Goal: Information Seeking & Learning: Learn about a topic

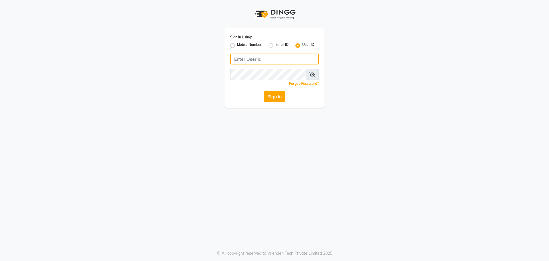
click at [256, 58] on input "Username" at bounding box center [274, 59] width 89 height 11
type input "blend"
click at [264, 91] on button "Sign In" at bounding box center [275, 96] width 22 height 11
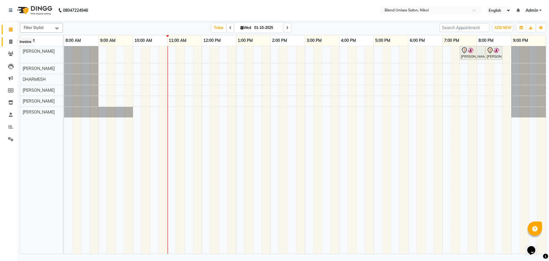
click at [11, 43] on icon at bounding box center [10, 41] width 3 height 4
select select "service"
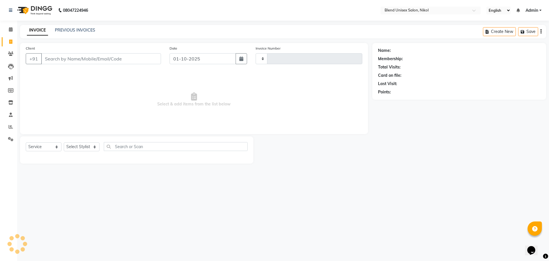
drag, startPoint x: 68, startPoint y: 24, endPoint x: 68, endPoint y: 27, distance: 3.1
click at [68, 24] on div "08047224946 Select Location × Blend Unisex Salon, Nikol English ENGLISH Español…" at bounding box center [274, 130] width 549 height 261
click at [69, 28] on link "PREVIOUS INVOICES" at bounding box center [75, 29] width 40 height 5
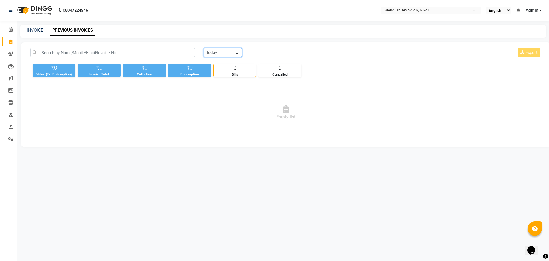
click at [233, 52] on select "[DATE] [DATE] Custom Range" at bounding box center [223, 52] width 38 height 9
select select "[DATE]"
click at [204, 48] on select "[DATE] [DATE] Custom Range" at bounding box center [223, 52] width 38 height 9
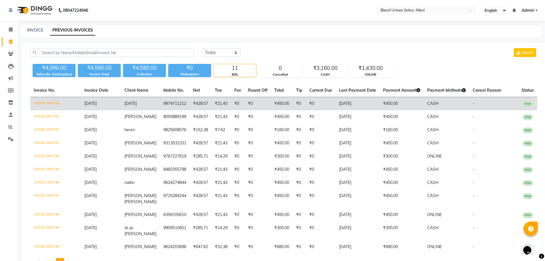
click at [135, 102] on span "[DATE]" at bounding box center [130, 103] width 12 height 5
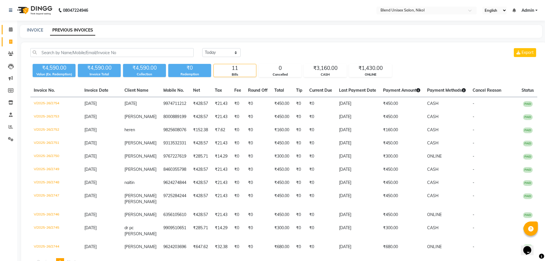
click at [9, 26] on link "Calendar" at bounding box center [9, 29] width 14 height 9
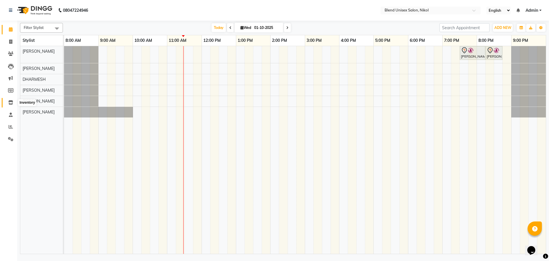
click at [11, 102] on icon at bounding box center [10, 102] width 5 height 4
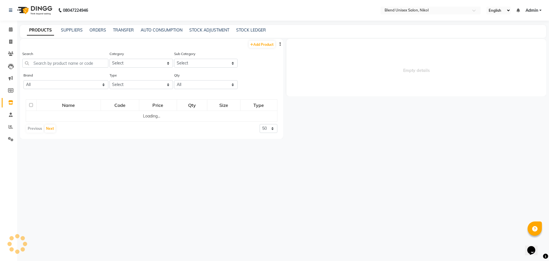
select select
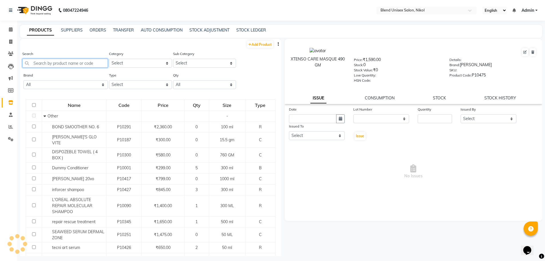
drag, startPoint x: 45, startPoint y: 60, endPoint x: 47, endPoint y: 66, distance: 6.2
click at [46, 64] on input "text" at bounding box center [65, 63] width 86 height 9
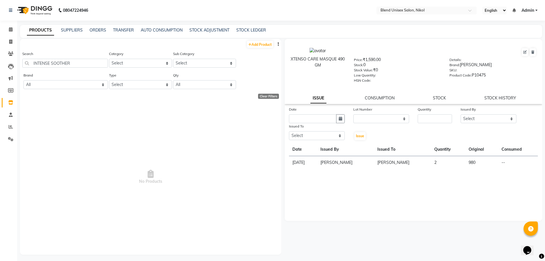
drag, startPoint x: 71, startPoint y: 56, endPoint x: 62, endPoint y: 64, distance: 11.6
click at [62, 64] on div "Search INTENSE SOOTHER" at bounding box center [65, 59] width 86 height 17
drag, startPoint x: 69, startPoint y: 63, endPoint x: 51, endPoint y: 65, distance: 17.9
click at [51, 65] on input "INTENSE SOOTHER" at bounding box center [65, 63] width 86 height 9
type input "INTENSE"
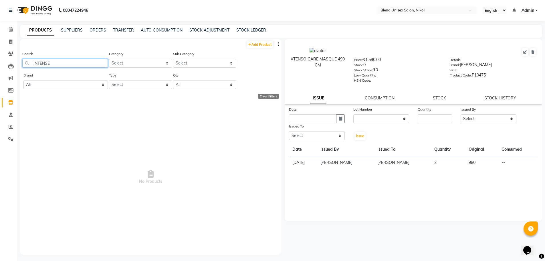
drag, startPoint x: 52, startPoint y: 64, endPoint x: 32, endPoint y: 63, distance: 19.5
click at [32, 63] on input "INTENSE" at bounding box center [65, 63] width 86 height 9
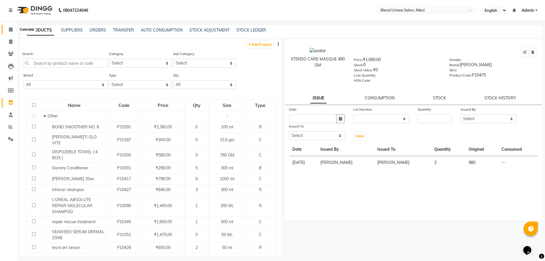
click at [9, 30] on icon at bounding box center [11, 29] width 4 height 4
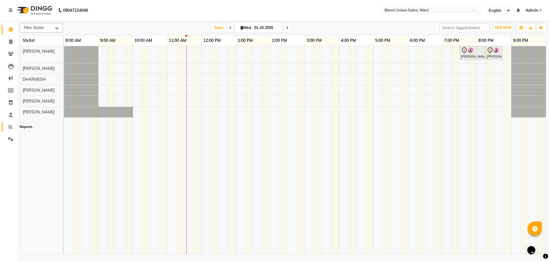
drag, startPoint x: 371, startPoint y: 1, endPoint x: 9, endPoint y: 125, distance: 383.4
click at [9, 125] on icon at bounding box center [11, 126] width 4 height 4
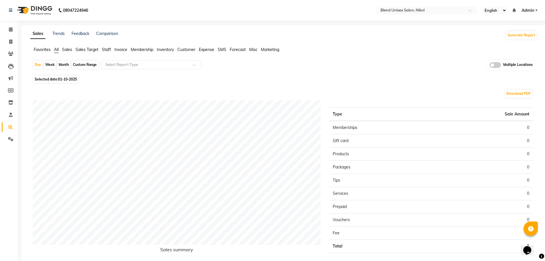
click at [102, 47] on span "Staff" at bounding box center [106, 49] width 9 height 5
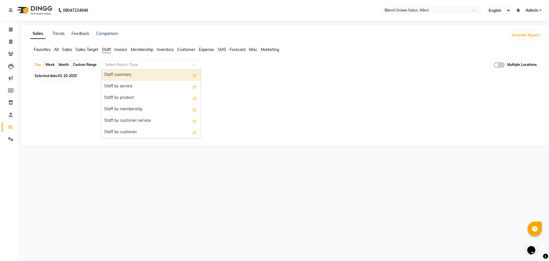
click at [117, 64] on input "text" at bounding box center [145, 65] width 82 height 6
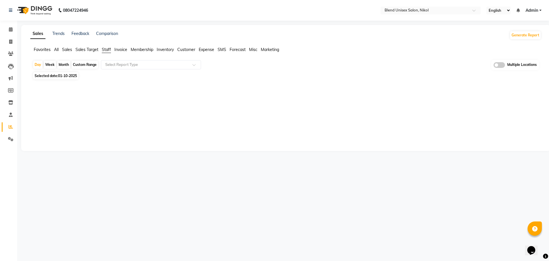
click at [63, 63] on div "Month" at bounding box center [63, 65] width 13 height 8
select select "10"
select select "2025"
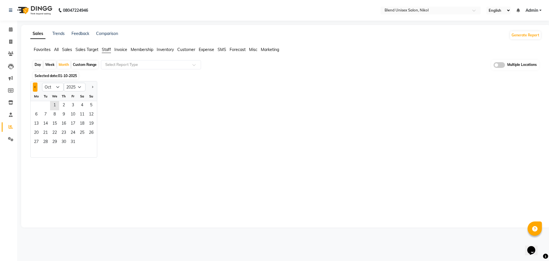
click at [35, 89] on button "Previous month" at bounding box center [35, 86] width 5 height 9
select select "9"
click at [37, 102] on span "1" at bounding box center [36, 105] width 9 height 9
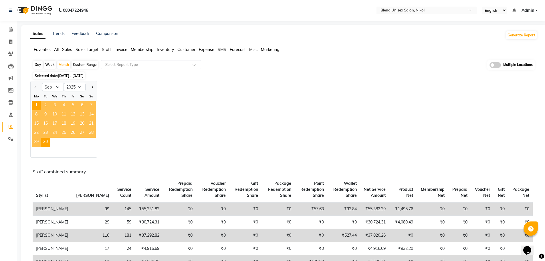
click at [152, 108] on div "Jan Feb Mar Apr May Jun [DATE] Aug Sep Oct Nov [DATE] 2016 2017 2018 2019 2020 …" at bounding box center [283, 119] width 507 height 76
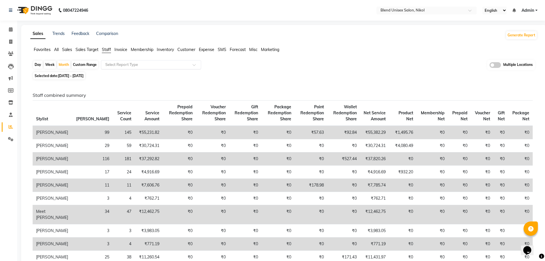
click at [137, 64] on input "text" at bounding box center [145, 65] width 82 height 6
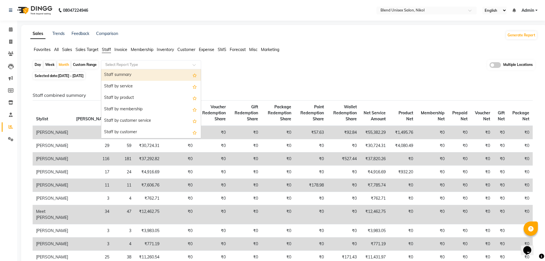
click at [124, 73] on div "Staff summary" at bounding box center [151, 74] width 100 height 11
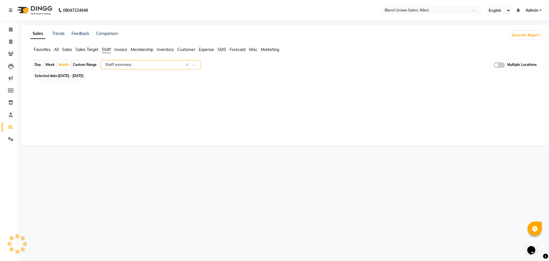
select select "full_report"
select select "csv"
click at [55, 49] on span "All" at bounding box center [56, 49] width 5 height 5
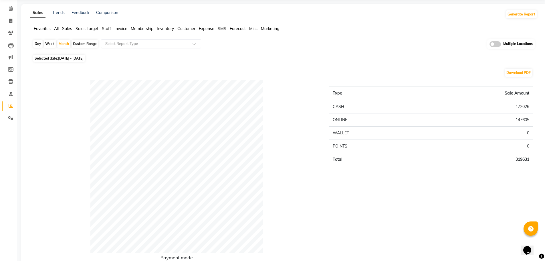
scroll to position [29, 0]
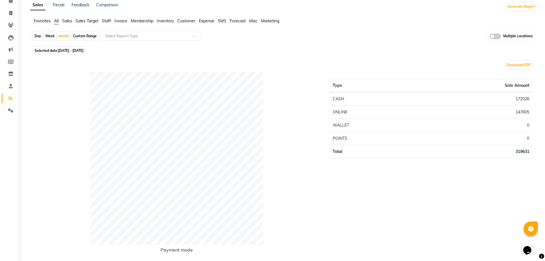
click at [56, 21] on span "All" at bounding box center [56, 20] width 5 height 5
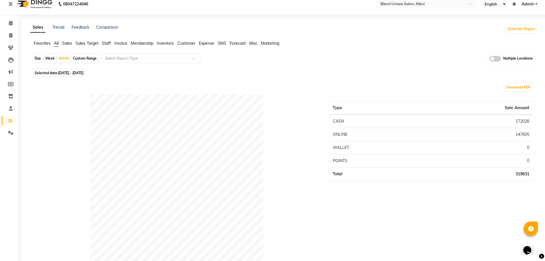
scroll to position [0, 0]
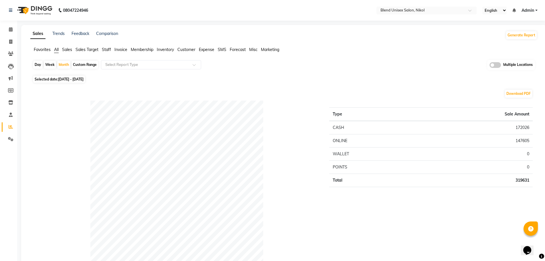
click at [107, 49] on span "Staff" at bounding box center [106, 49] width 9 height 5
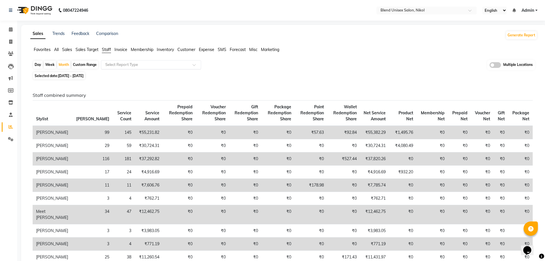
click at [181, 63] on input "text" at bounding box center [145, 65] width 82 height 6
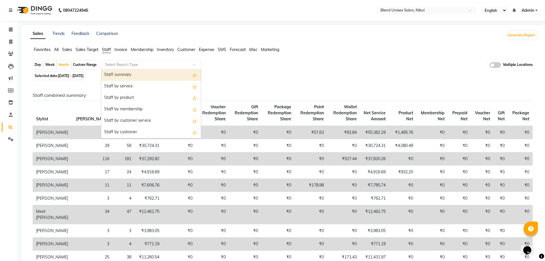
click at [169, 74] on div "Staff summary" at bounding box center [151, 74] width 100 height 11
select select "full_report"
select select "csv"
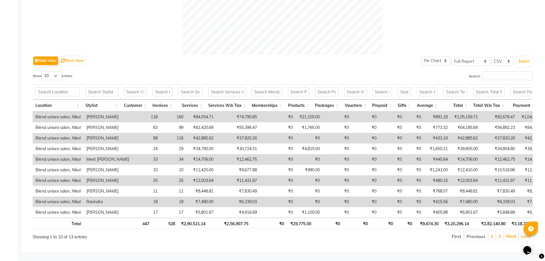
scroll to position [247, 0]
click at [50, 71] on select "10 25 50 100" at bounding box center [51, 75] width 20 height 9
select select "25"
click at [42, 71] on select "10 25 50 100" at bounding box center [51, 75] width 20 height 9
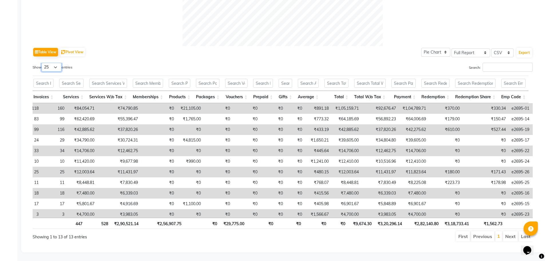
scroll to position [0, 119]
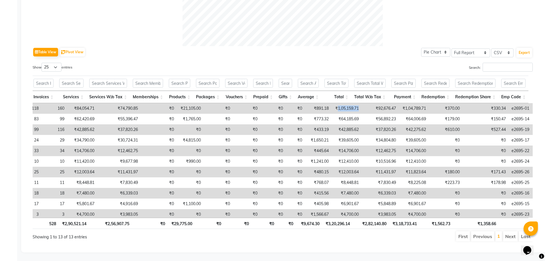
drag, startPoint x: 328, startPoint y: 103, endPoint x: 350, endPoint y: 105, distance: 22.1
click at [350, 105] on td "₹1,05,159.71" at bounding box center [347, 108] width 30 height 11
drag, startPoint x: 367, startPoint y: 104, endPoint x: 389, endPoint y: 104, distance: 22.3
click at [389, 104] on td "₹92,676.47" at bounding box center [380, 108] width 37 height 11
drag, startPoint x: 394, startPoint y: 104, endPoint x: 418, endPoint y: 106, distance: 24.5
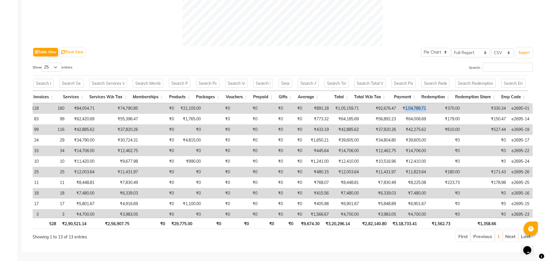
click at [418, 106] on td "₹1,04,789.71" at bounding box center [414, 108] width 30 height 11
drag, startPoint x: 436, startPoint y: 102, endPoint x: 451, endPoint y: 104, distance: 15.6
click at [451, 104] on td "₹370.00" at bounding box center [446, 108] width 34 height 11
drag, startPoint x: 325, startPoint y: 104, endPoint x: 345, endPoint y: 104, distance: 20.3
click at [345, 104] on td "₹1,05,159.71" at bounding box center [347, 108] width 30 height 11
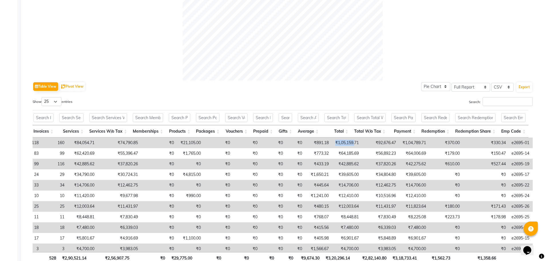
scroll to position [215, 0]
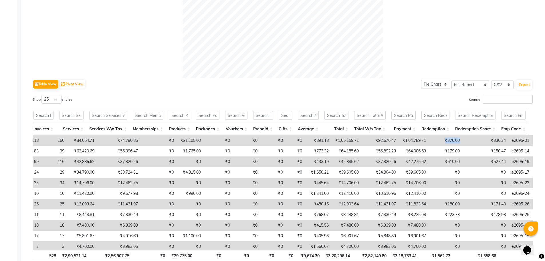
drag, startPoint x: 435, startPoint y: 140, endPoint x: 457, endPoint y: 142, distance: 21.8
click at [457, 142] on tr "Blend unisex salon, Nikol [PERSON_NAME] 118 160 ₹84,054.71 ₹74,790.85 ₹0 ₹21,10…" at bounding box center [226, 140] width 625 height 11
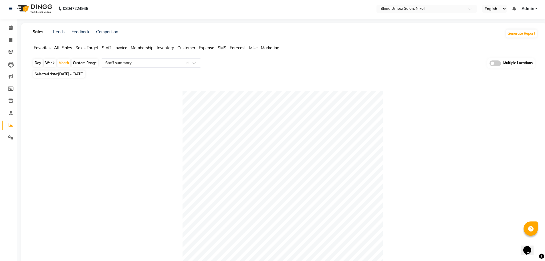
scroll to position [0, 0]
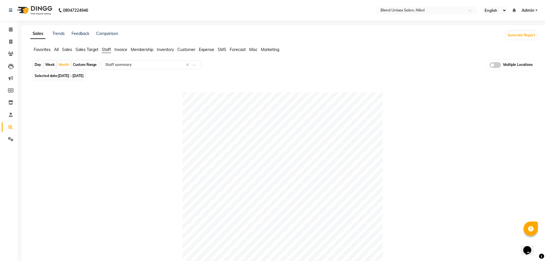
drag, startPoint x: 7, startPoint y: 122, endPoint x: 44, endPoint y: 111, distance: 39.0
click at [44, 111] on div at bounding box center [283, 192] width 500 height 200
click at [90, 184] on div at bounding box center [283, 192] width 500 height 200
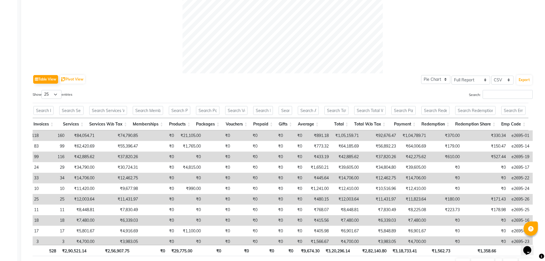
scroll to position [217, 0]
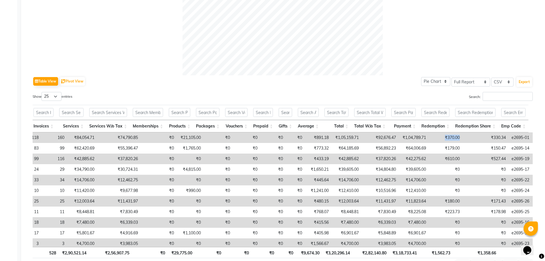
drag, startPoint x: 433, startPoint y: 136, endPoint x: 455, endPoint y: 137, distance: 22.3
click at [455, 137] on tr "Blend unisex salon, Nikol [PERSON_NAME] 118 160 ₹84,054.71 ₹74,790.85 ₹0 ₹21,10…" at bounding box center [226, 137] width 625 height 11
click at [435, 133] on td "₹370.00" at bounding box center [446, 137] width 34 height 11
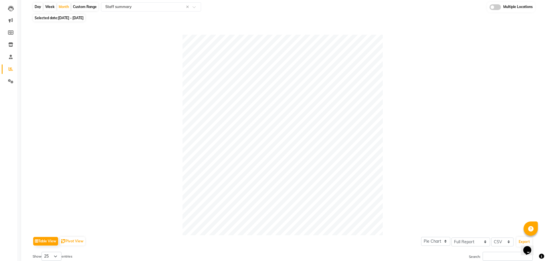
scroll to position [0, 0]
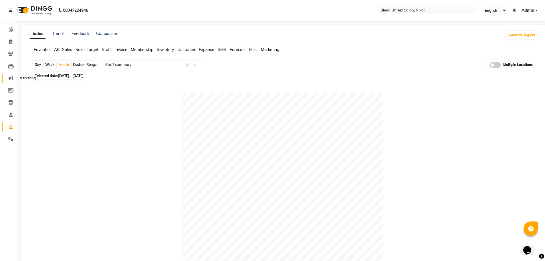
click at [8, 78] on span at bounding box center [11, 78] width 10 height 7
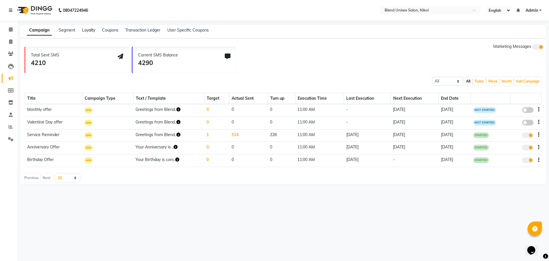
click at [88, 31] on link "Loyalty" at bounding box center [88, 29] width 13 height 5
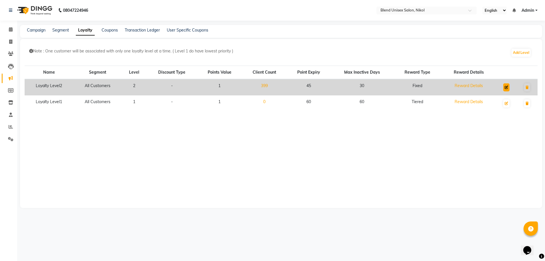
click at [506, 89] on button at bounding box center [506, 87] width 6 height 8
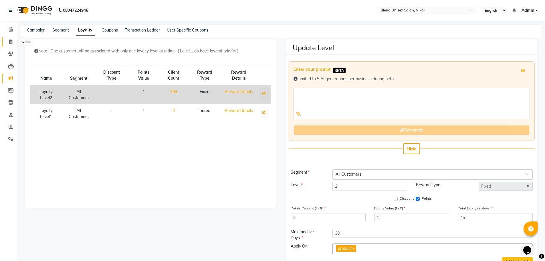
click at [8, 43] on span at bounding box center [11, 42] width 10 height 7
select select "service"
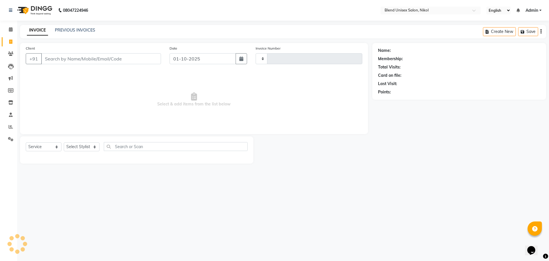
type input "2755"
select select "6213"
click at [54, 57] on input "Client" at bounding box center [101, 58] width 120 height 11
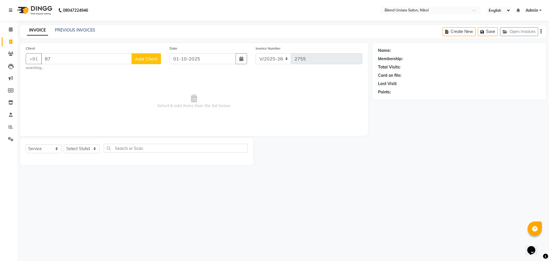
type input "8"
click at [11, 57] on span at bounding box center [11, 54] width 10 height 7
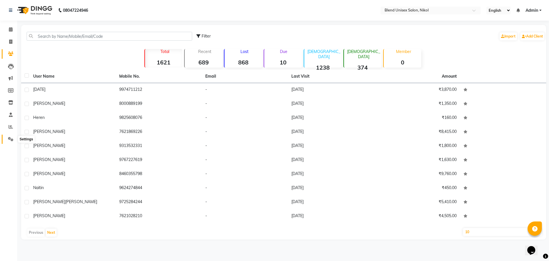
click at [9, 139] on icon at bounding box center [10, 139] width 5 height 4
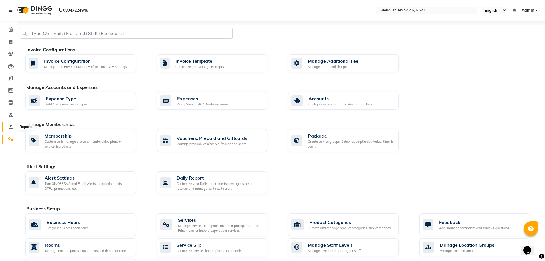
click at [9, 126] on icon at bounding box center [11, 126] width 4 height 4
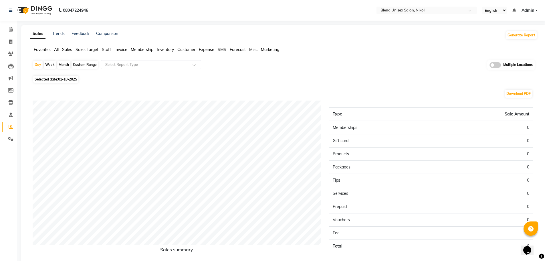
click at [115, 48] on span "Invoice" at bounding box center [120, 49] width 13 height 5
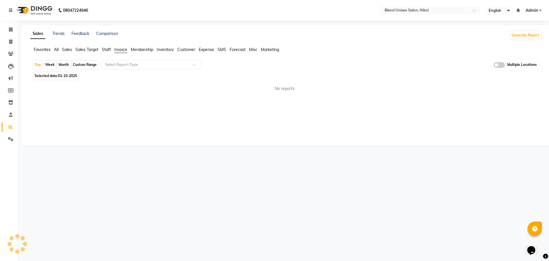
click at [65, 65] on div "Month" at bounding box center [63, 65] width 13 height 8
select select "10"
select select "2025"
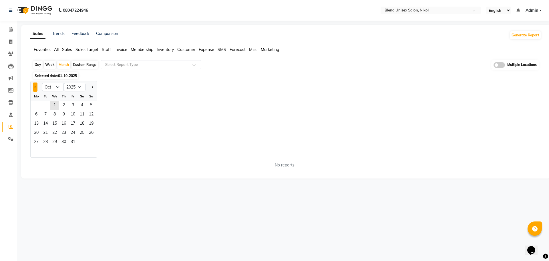
click at [33, 87] on button "Previous month" at bounding box center [35, 86] width 5 height 9
select select "9"
click at [36, 104] on span "1" at bounding box center [36, 105] width 9 height 9
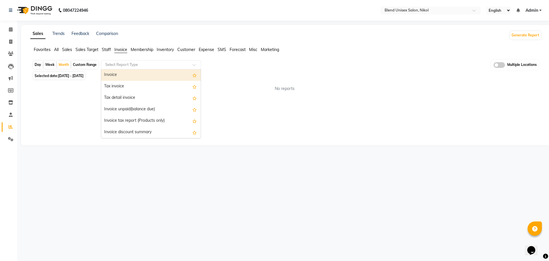
click at [119, 64] on input "text" at bounding box center [145, 65] width 82 height 6
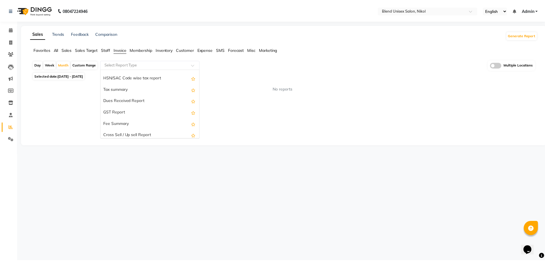
scroll to position [103, 0]
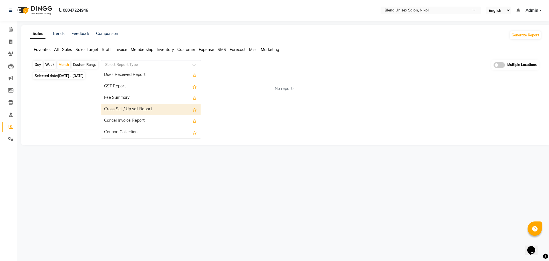
click at [54, 122] on div "Sales Trends Feedback Comparison Generate Report Favorites All Sales Sales Targ…" at bounding box center [286, 85] width 530 height 120
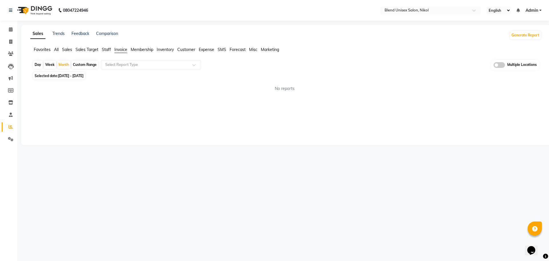
click at [56, 49] on span "All" at bounding box center [56, 49] width 5 height 5
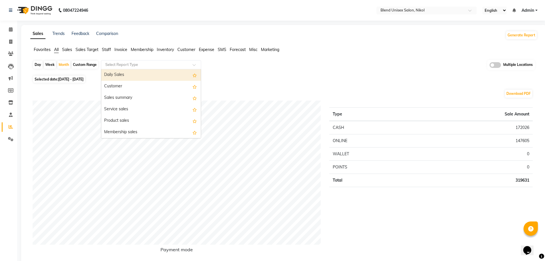
click at [112, 63] on input "text" at bounding box center [145, 65] width 82 height 6
type input "poi"
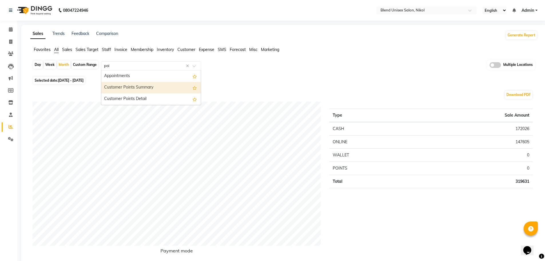
click at [123, 87] on div "Customer Points Summary" at bounding box center [151, 87] width 100 height 11
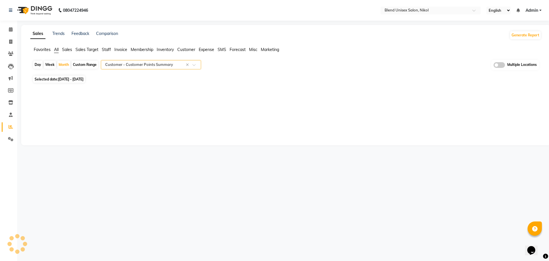
select select "full_report"
select select "csv"
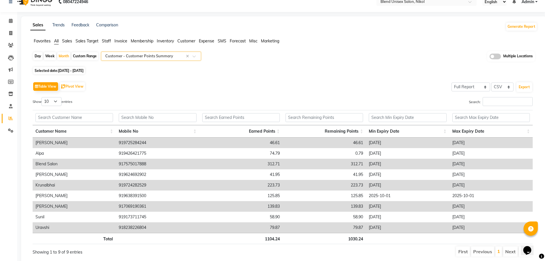
scroll to position [9, 0]
click at [131, 140] on td "919725284244" at bounding box center [157, 141] width 83 height 11
copy td "919725284244"
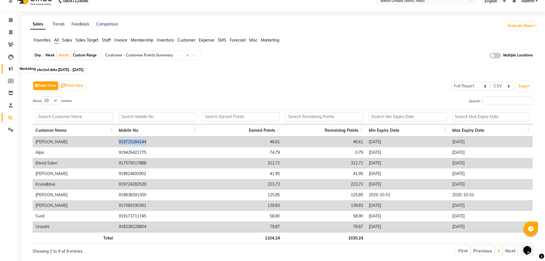
click at [9, 66] on span at bounding box center [11, 69] width 10 height 7
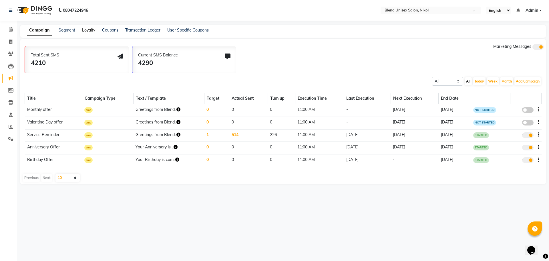
click at [90, 28] on link "Loyalty" at bounding box center [88, 29] width 13 height 5
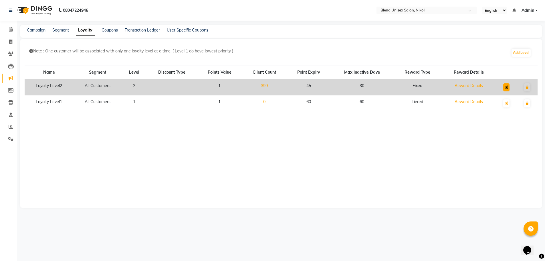
click at [507, 87] on icon at bounding box center [506, 87] width 3 height 3
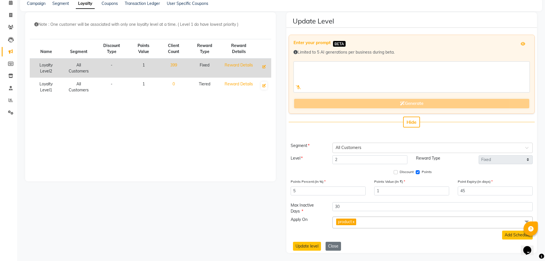
scroll to position [27, 0]
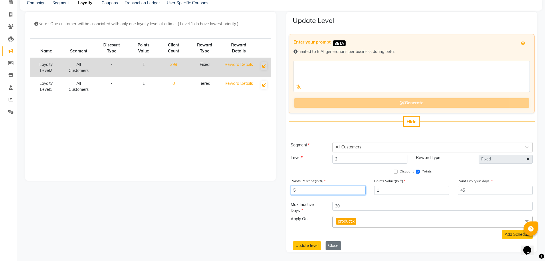
click at [310, 189] on input "5" at bounding box center [328, 190] width 75 height 9
click at [322, 191] on input "5" at bounding box center [328, 190] width 75 height 9
click at [391, 196] on div "Points Percent:(In %) 5 Points Value:(In ₹) 1 Point Expiry:(in days) 45" at bounding box center [411, 188] width 251 height 21
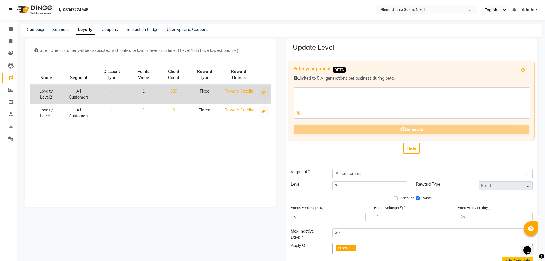
scroll to position [0, 0]
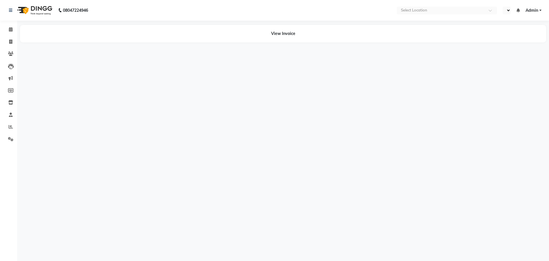
select select "en"
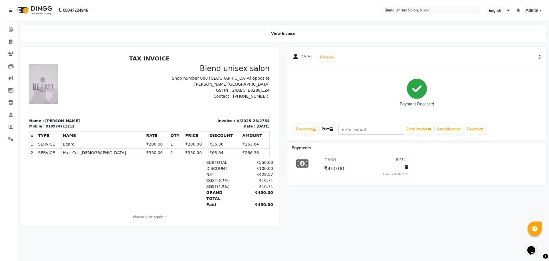
click at [330, 129] on link "Print" at bounding box center [328, 129] width 16 height 10
click at [326, 126] on link "Print" at bounding box center [328, 129] width 16 height 10
click at [408, 230] on main "View Invoice ASHVIN Prebook Payment Received Download Print Email Invoice Send …" at bounding box center [283, 130] width 532 height 210
click at [328, 128] on link "Print" at bounding box center [328, 129] width 16 height 10
click at [10, 41] on icon at bounding box center [10, 41] width 3 height 4
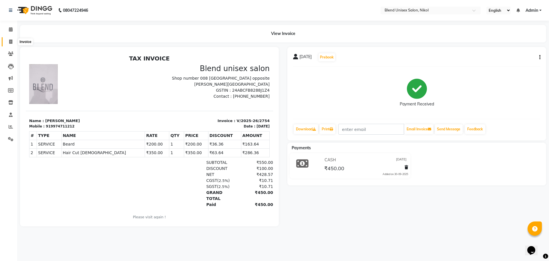
select select "service"
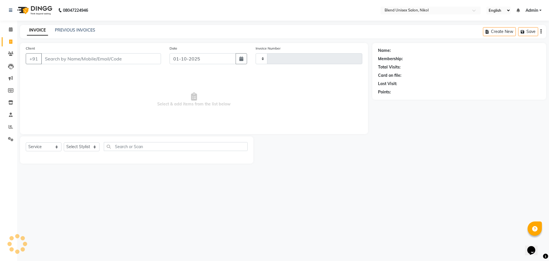
type input "2755"
select select "6213"
click at [68, 27] on link "PREVIOUS INVOICES" at bounding box center [75, 29] width 40 height 5
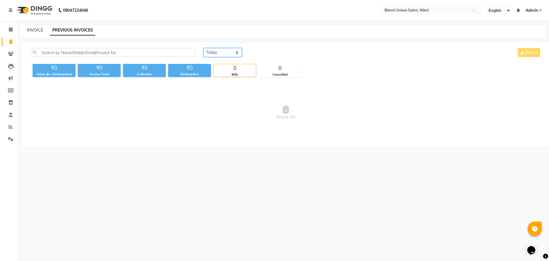
click at [238, 50] on select "[DATE] [DATE] Custom Range" at bounding box center [223, 52] width 38 height 9
select select "[DATE]"
click at [204, 48] on select "[DATE] [DATE] Custom Range" at bounding box center [223, 52] width 38 height 9
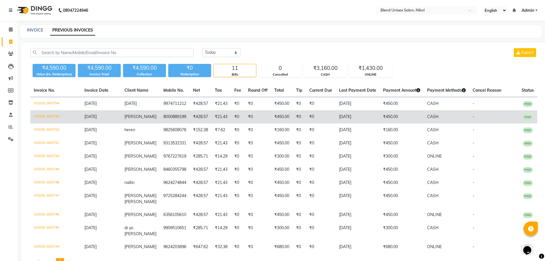
click at [163, 114] on td "8000889199" at bounding box center [175, 116] width 30 height 13
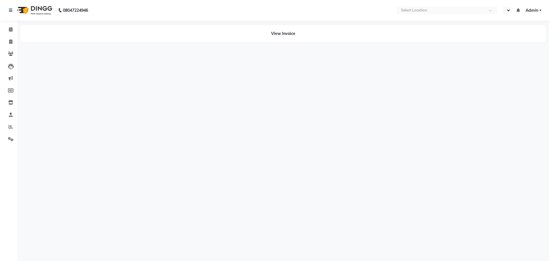
select select "en"
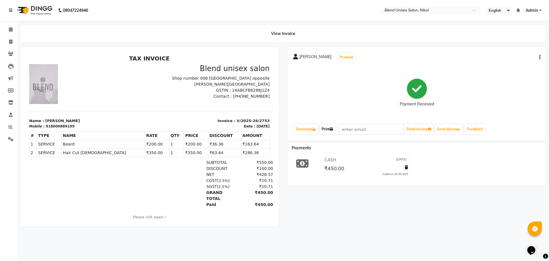
click at [329, 128] on link "Print" at bounding box center [328, 129] width 16 height 10
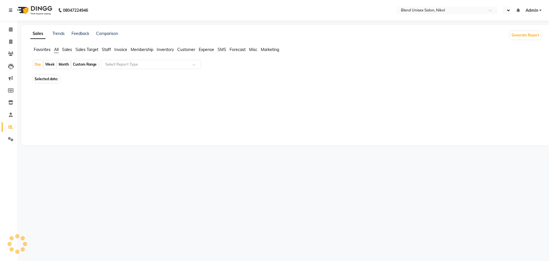
select select "en"
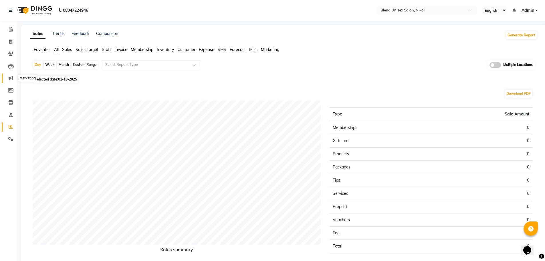
click at [9, 76] on icon at bounding box center [11, 78] width 4 height 4
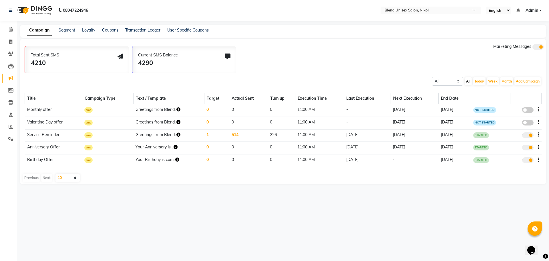
click at [11, 85] on li "Members" at bounding box center [8, 90] width 17 height 12
click at [8, 93] on span at bounding box center [11, 90] width 10 height 7
select select
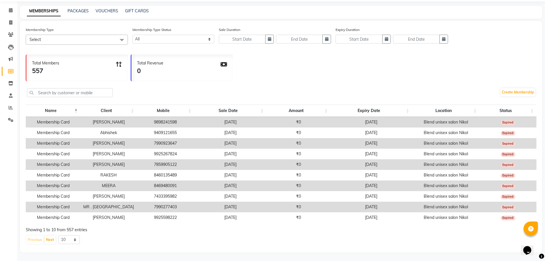
scroll to position [21, 0]
click at [71, 8] on link "PACKAGES" at bounding box center [78, 10] width 21 height 5
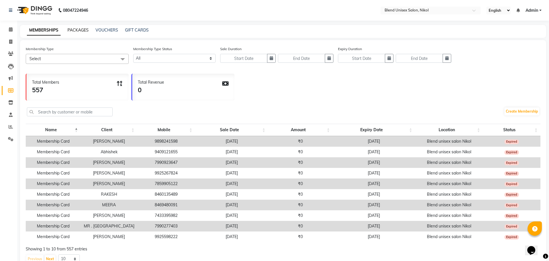
select select
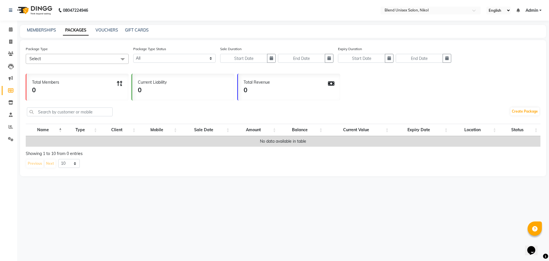
click at [105, 33] on div "VOUCHERS" at bounding box center [107, 30] width 23 height 6
click at [105, 30] on link "VOUCHERS" at bounding box center [107, 29] width 23 height 5
select select
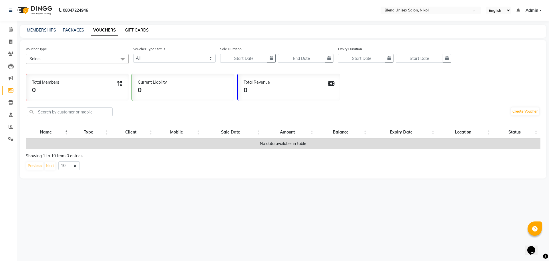
click at [130, 30] on link "GIFT CARDS" at bounding box center [137, 29] width 24 height 5
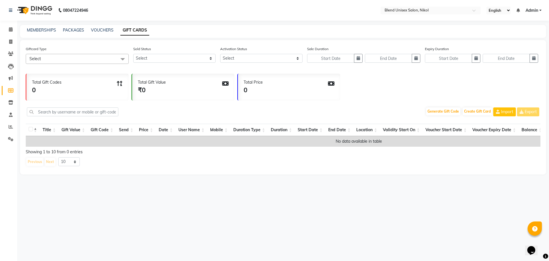
click at [126, 31] on link "GIFT CARDS" at bounding box center [134, 30] width 29 height 10
click at [100, 29] on link "VOUCHERS" at bounding box center [102, 29] width 23 height 5
select select
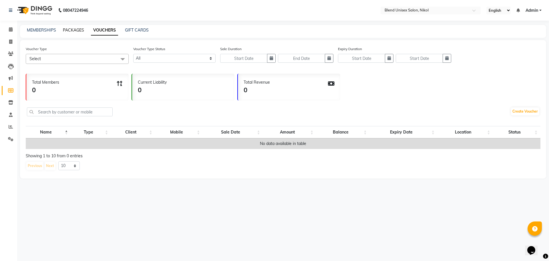
click at [69, 28] on link "PACKAGES" at bounding box center [73, 29] width 21 height 5
select select
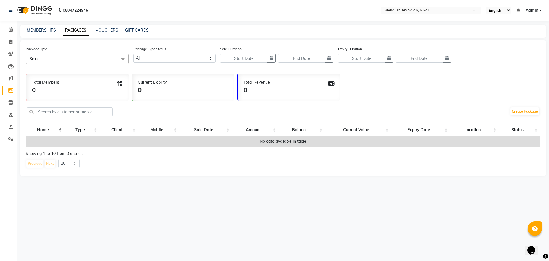
click at [37, 27] on div "MEMBERSHIPS" at bounding box center [41, 30] width 29 height 6
click at [40, 28] on link "MEMBERSHIPS" at bounding box center [41, 29] width 29 height 5
select select
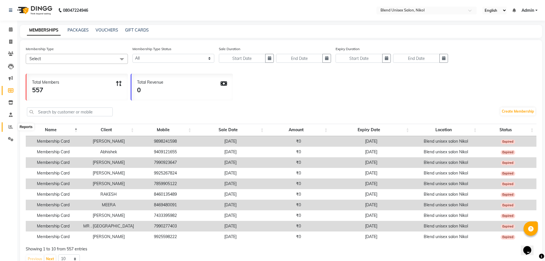
click at [13, 125] on span at bounding box center [11, 127] width 10 height 7
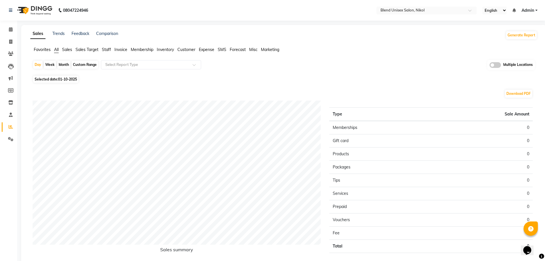
click at [114, 48] on ul "Favorites All Sales Sales Target Staff Invoice Membership Inventory Customer Ex…" at bounding box center [283, 50] width 507 height 6
click at [118, 49] on span "Invoice" at bounding box center [120, 49] width 13 height 5
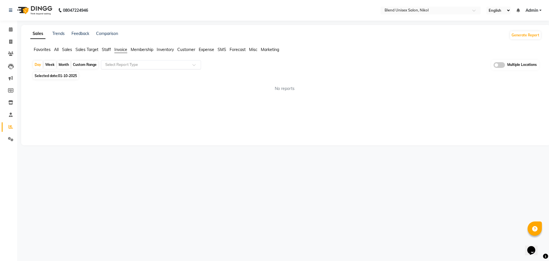
click at [122, 64] on input "text" at bounding box center [145, 65] width 82 height 6
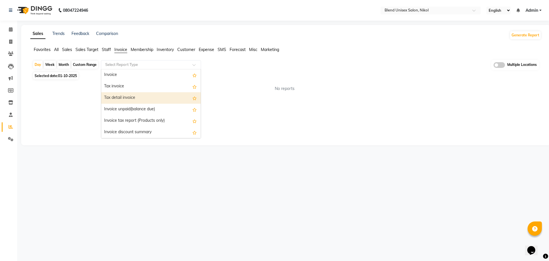
click at [142, 49] on span "Membership" at bounding box center [142, 49] width 23 height 5
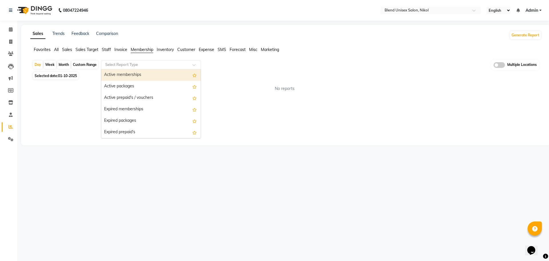
click at [138, 62] on input "text" at bounding box center [145, 65] width 82 height 6
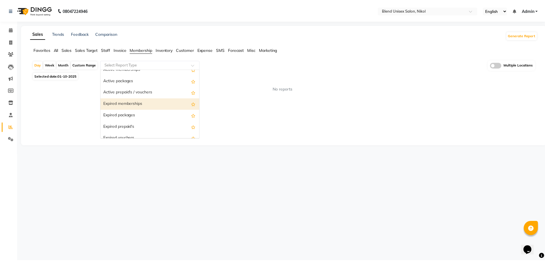
scroll to position [8, 0]
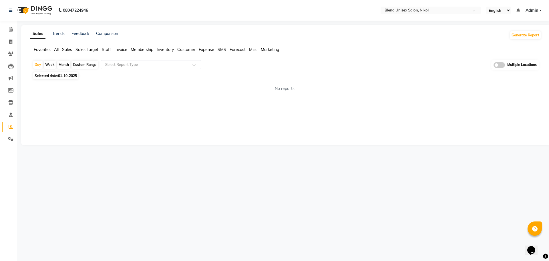
click at [66, 51] on span "Sales" at bounding box center [67, 49] width 10 height 5
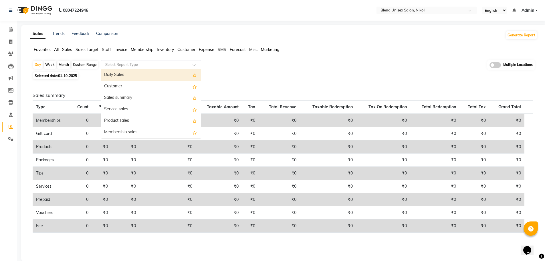
click at [116, 65] on input "text" at bounding box center [145, 65] width 82 height 6
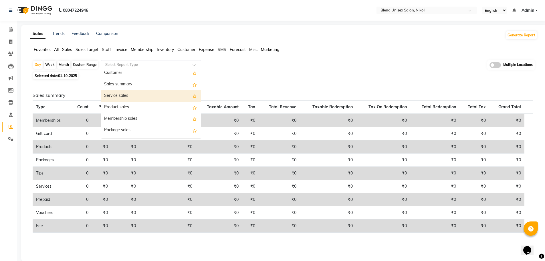
scroll to position [0, 0]
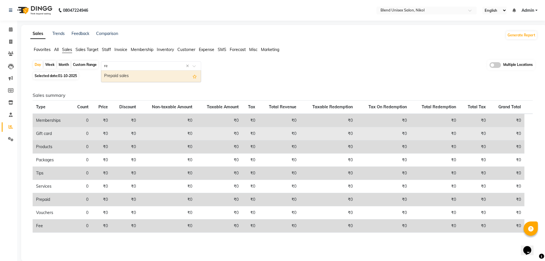
type input "r"
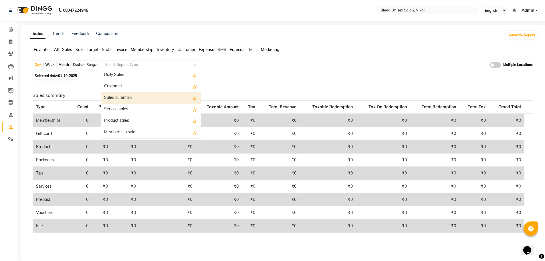
click at [55, 47] on li "All" at bounding box center [56, 50] width 5 height 6
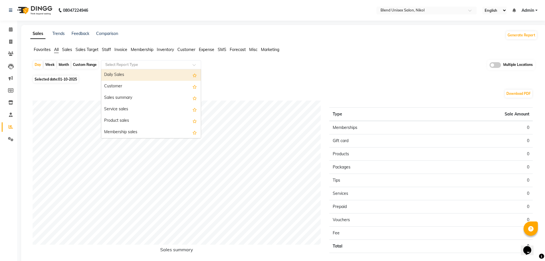
click at [135, 65] on input "text" at bounding box center [145, 65] width 82 height 6
type input "r"
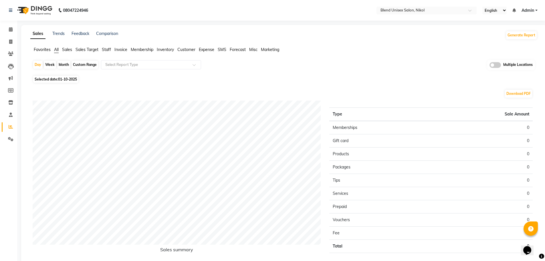
click at [64, 48] on span "Sales" at bounding box center [67, 49] width 10 height 5
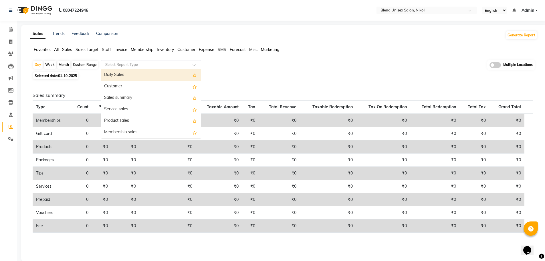
click at [128, 62] on input "text" at bounding box center [145, 65] width 82 height 6
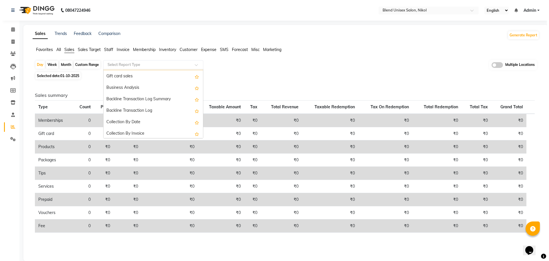
scroll to position [137, 0]
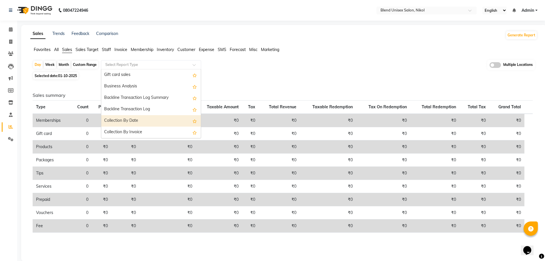
click at [185, 19] on nav "08047224946 Select Location × Blend Unisex Salon, Nikol English ENGLISH Español…" at bounding box center [272, 10] width 545 height 21
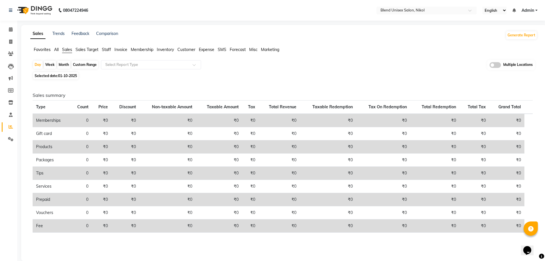
click at [118, 50] on span "Invoice" at bounding box center [120, 49] width 13 height 5
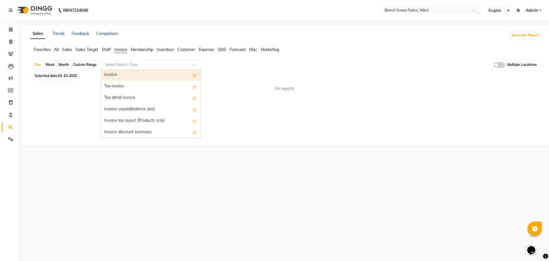
click at [134, 66] on input "text" at bounding box center [145, 65] width 82 height 6
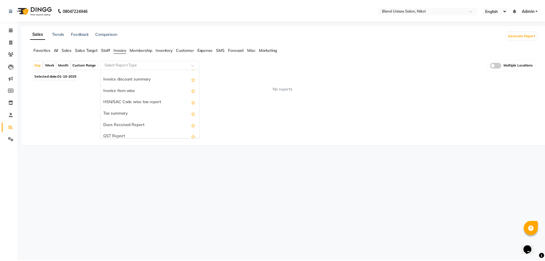
scroll to position [54, 0]
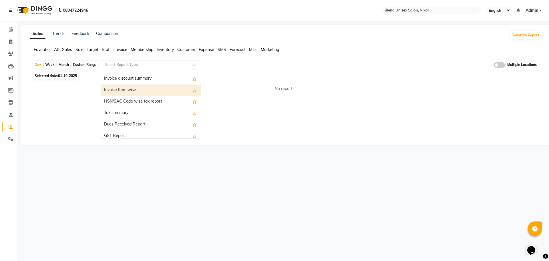
click at [117, 89] on div "Invoice Item wise" at bounding box center [151, 89] width 100 height 11
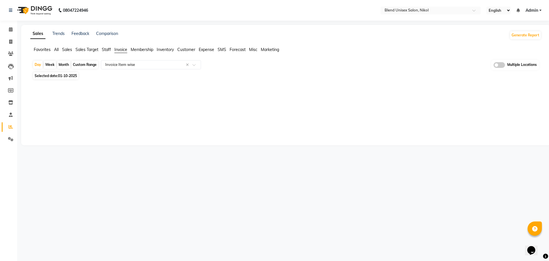
click at [65, 62] on div "Month" at bounding box center [63, 65] width 13 height 8
select select "10"
select select "2025"
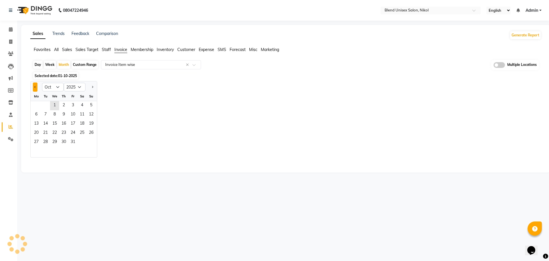
click at [33, 86] on button "Previous month" at bounding box center [35, 86] width 5 height 9
select select "9"
click at [37, 106] on span "1" at bounding box center [36, 105] width 9 height 9
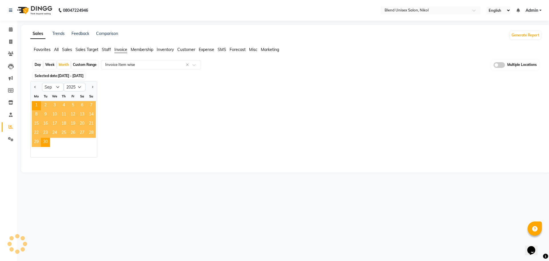
select select "full_report"
select select "csv"
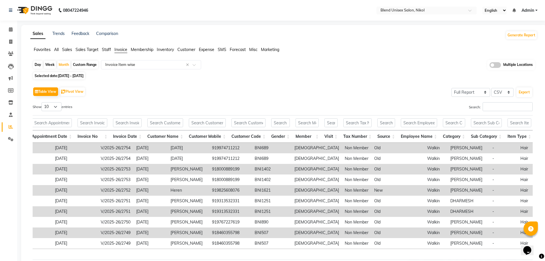
scroll to position [0, 176]
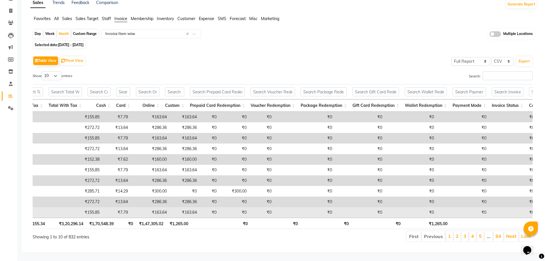
drag, startPoint x: 406, startPoint y: 95, endPoint x: 450, endPoint y: 202, distance: 116.0
click at [450, 202] on div "Location City Appointment No Appointment Date Invoice No Invoice Date Customer …" at bounding box center [283, 156] width 500 height 148
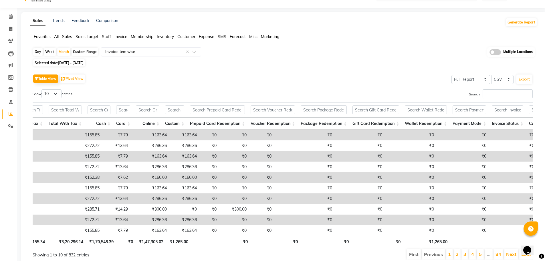
scroll to position [0, 0]
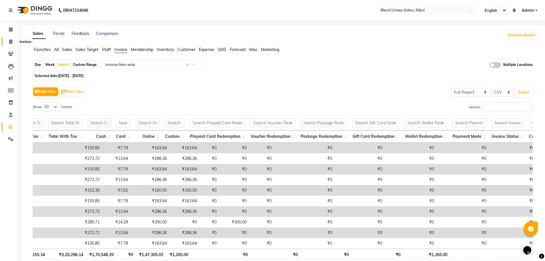
click at [9, 41] on span at bounding box center [11, 42] width 10 height 7
select select "service"
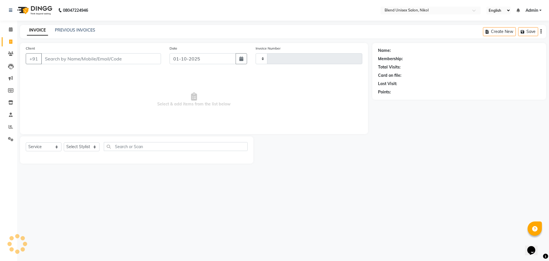
type input "2755"
select select "6213"
click at [77, 57] on input "Client" at bounding box center [101, 58] width 120 height 11
type input "919725284244"
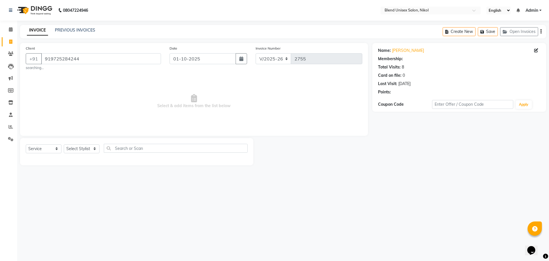
select select "1: Object"
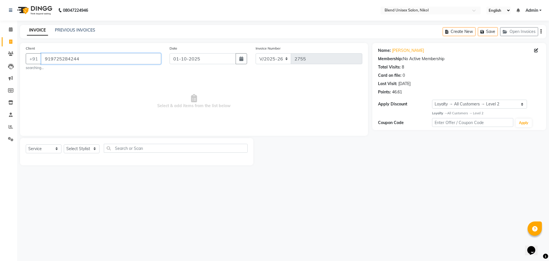
click at [49, 60] on input "919725284244" at bounding box center [101, 58] width 120 height 11
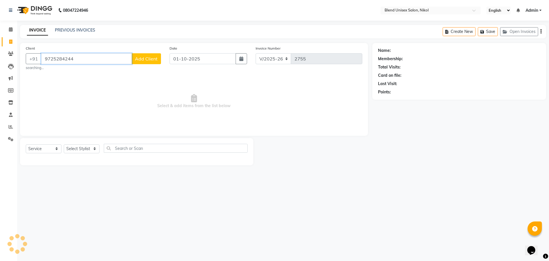
type input "9725284244"
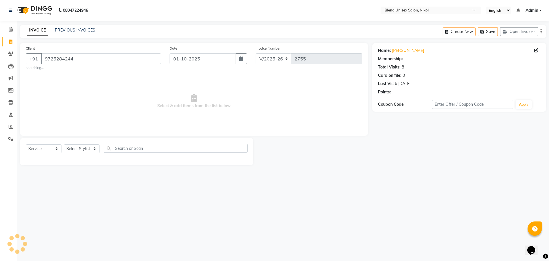
select select "1: Object"
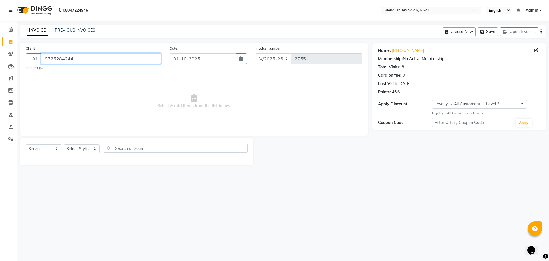
click at [75, 60] on input "9725284244" at bounding box center [101, 58] width 120 height 11
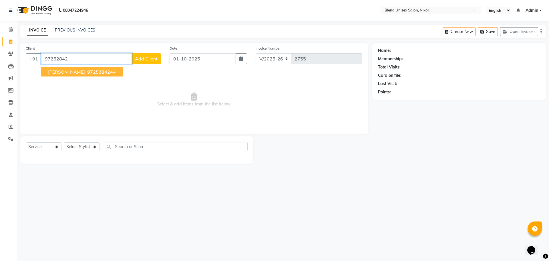
click at [87, 71] on span "97252842" at bounding box center [98, 72] width 23 height 6
type input "9725284244"
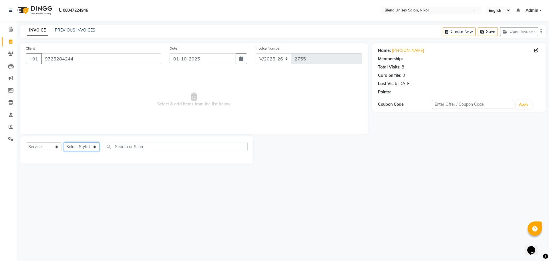
click at [88, 150] on select "Select Stylist AJAY NAYI AYESHA SAIYED DHARMESH KAJAL NAYI RAJU VAGHELA VIPUL V…" at bounding box center [82, 146] width 36 height 9
select select "1: Object"
select select "80037"
click at [64, 142] on select "Select Stylist AJAY NAYI AYESHA SAIYED DHARMESH KAJAL NAYI RAJU VAGHELA VIPUL V…" at bounding box center [82, 146] width 36 height 9
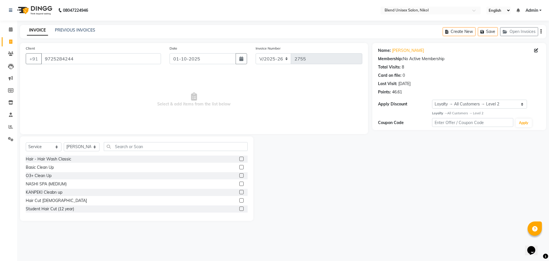
click at [239, 158] on label at bounding box center [241, 159] width 4 height 4
click at [239, 158] on input "checkbox" at bounding box center [241, 159] width 4 height 4
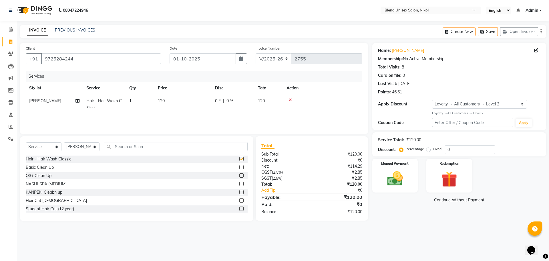
checkbox input "false"
click at [239, 167] on label at bounding box center [241, 167] width 4 height 4
click at [239, 167] on input "checkbox" at bounding box center [241, 167] width 4 height 4
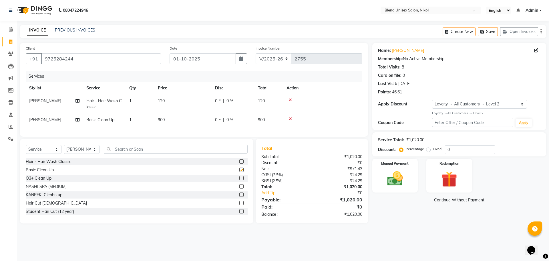
checkbox input "false"
click at [453, 182] on img at bounding box center [449, 179] width 27 height 20
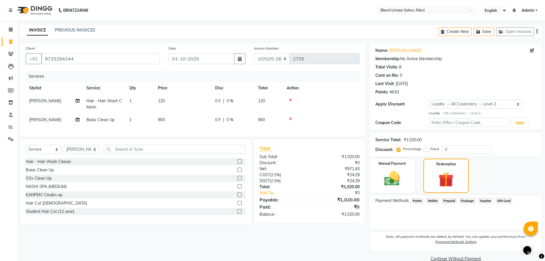
click at [415, 201] on span "Points" at bounding box center [417, 200] width 13 height 7
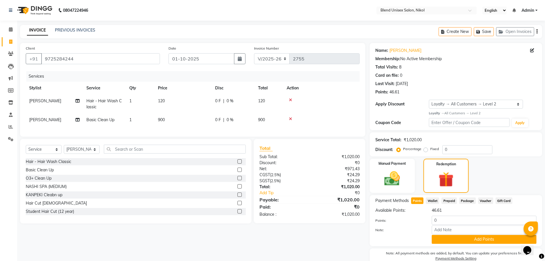
scroll to position [27, 0]
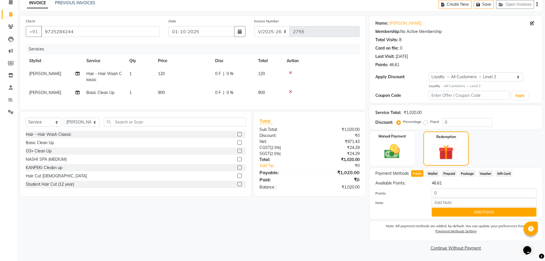
drag, startPoint x: 444, startPoint y: 183, endPoint x: 423, endPoint y: 183, distance: 20.9
click at [423, 183] on div "Available Points: 46.61" at bounding box center [456, 183] width 170 height 6
click at [437, 195] on input "0" at bounding box center [484, 192] width 105 height 9
type input "40"
click at [460, 212] on button "Add Points" at bounding box center [484, 211] width 105 height 9
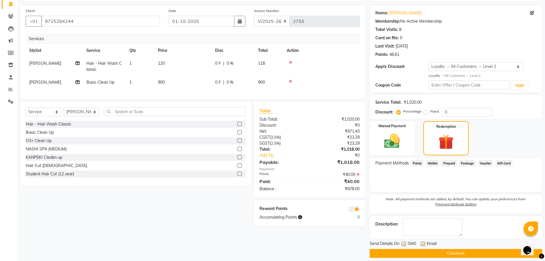
scroll to position [43, 0]
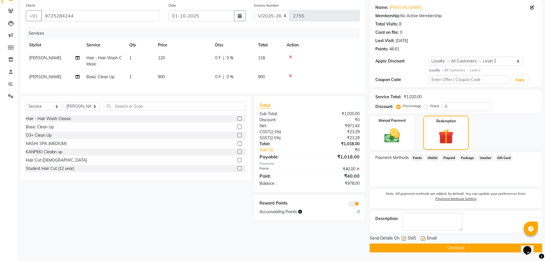
drag, startPoint x: 342, startPoint y: 185, endPoint x: 378, endPoint y: 191, distance: 36.3
click at [378, 191] on div "Client +91 9725284244 Date 01-10-2025 Invoice Number V/2025 V/2025-26 2755 Serv…" at bounding box center [281, 126] width 531 height 252
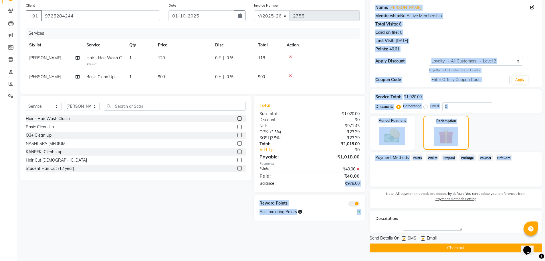
click at [437, 162] on div "Wallet" at bounding box center [431, 158] width 16 height 8
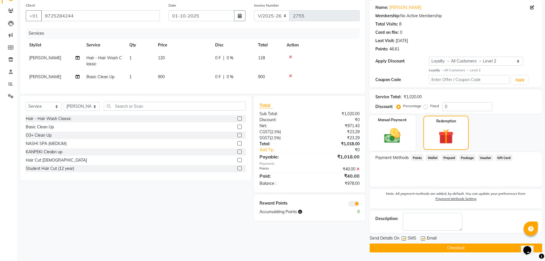
click at [391, 132] on img at bounding box center [392, 135] width 26 height 19
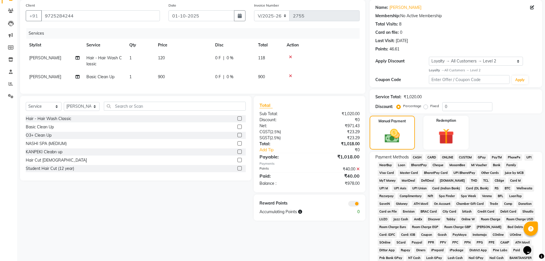
click at [359, 171] on icon at bounding box center [358, 169] width 3 height 4
click at [453, 104] on input "0" at bounding box center [467, 106] width 50 height 9
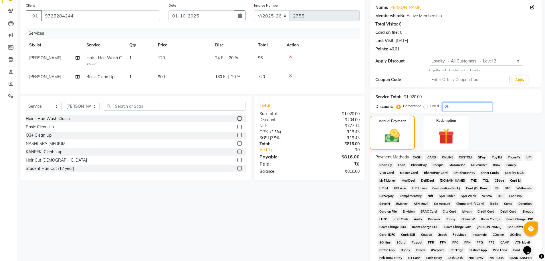
type input "20"
click at [311, 160] on div "₹816.00" at bounding box center [337, 156] width 54 height 7
click at [435, 133] on img at bounding box center [446, 136] width 26 height 20
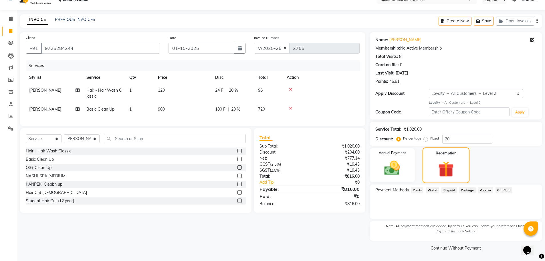
scroll to position [11, 0]
click at [418, 193] on span "Points" at bounding box center [417, 190] width 13 height 7
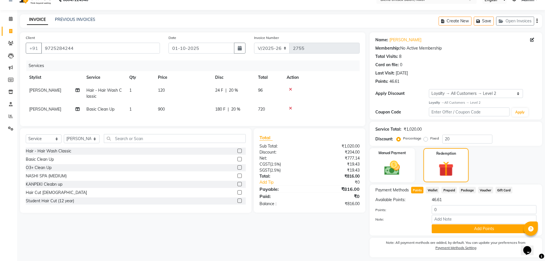
scroll to position [27, 0]
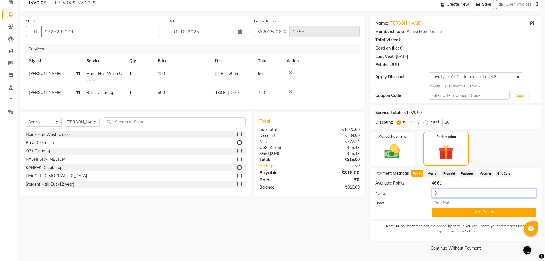
click at [438, 193] on input "0" at bounding box center [484, 192] width 105 height 9
type input "46"
click at [442, 211] on button "Add Points" at bounding box center [484, 211] width 105 height 9
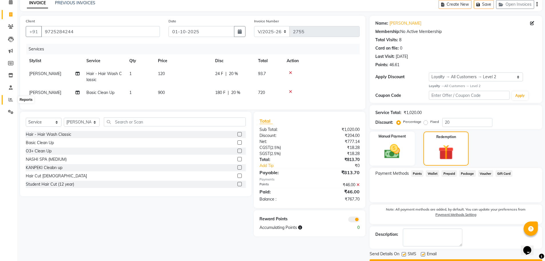
click at [11, 102] on span at bounding box center [11, 99] width 10 height 7
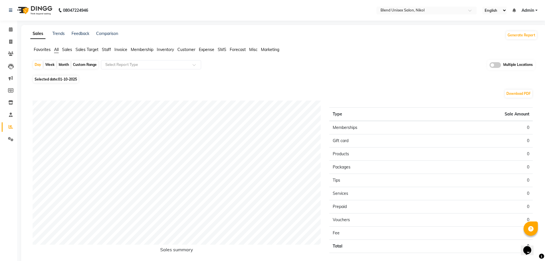
click at [107, 48] on span "Staff" at bounding box center [106, 49] width 9 height 5
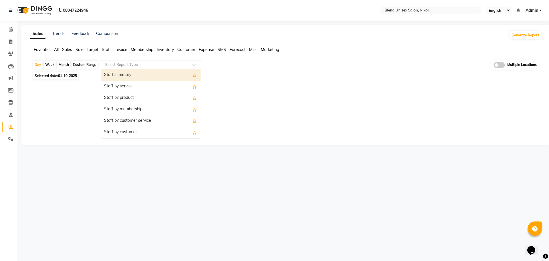
click at [139, 65] on input "text" at bounding box center [145, 65] width 82 height 6
click at [142, 74] on div "Staff summary" at bounding box center [151, 74] width 100 height 11
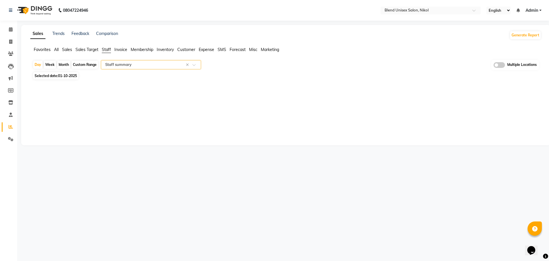
click at [64, 63] on div "Month" at bounding box center [63, 65] width 13 height 8
select select "10"
select select "2025"
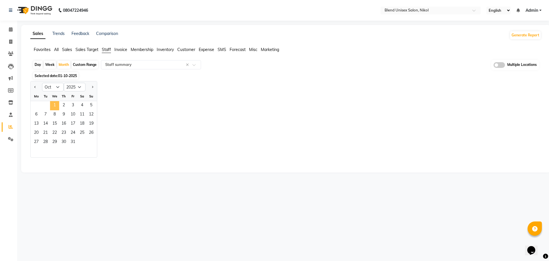
click at [56, 103] on span "1" at bounding box center [54, 105] width 9 height 9
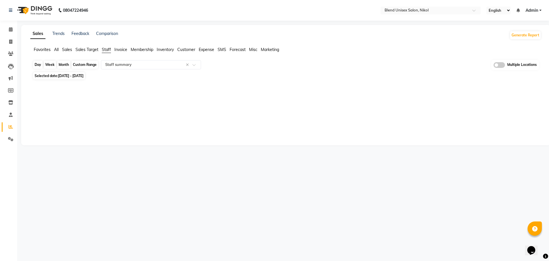
click at [63, 63] on div "Month" at bounding box center [63, 65] width 13 height 8
select select "10"
select select "2025"
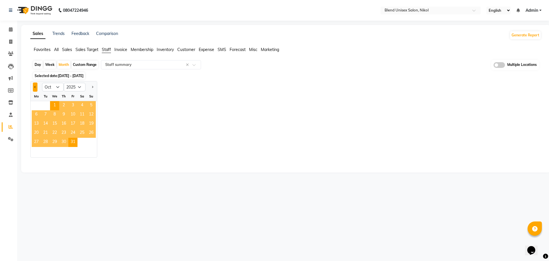
click at [34, 88] on button "Previous month" at bounding box center [35, 86] width 5 height 9
select select "9"
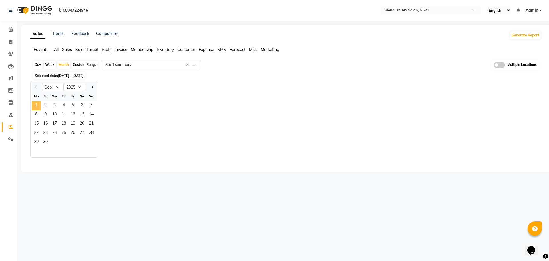
click at [37, 103] on span "1" at bounding box center [36, 105] width 9 height 9
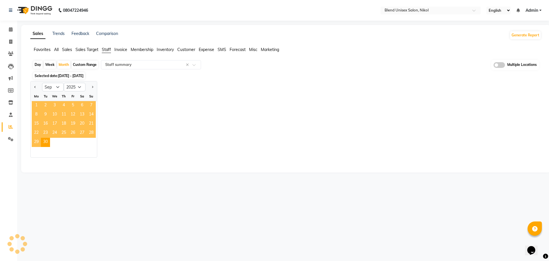
select select "full_report"
select select "csv"
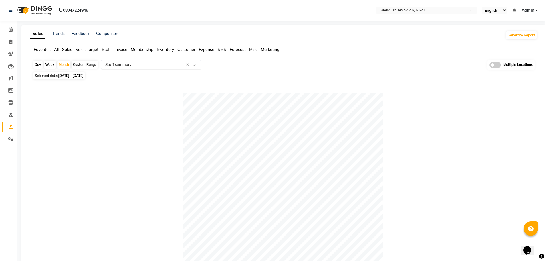
click at [135, 64] on input "text" at bounding box center [145, 65] width 82 height 6
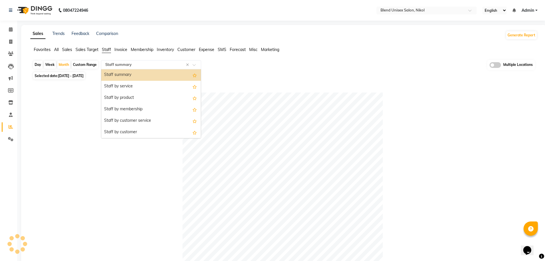
click at [136, 75] on div "Staff summary" at bounding box center [151, 74] width 100 height 11
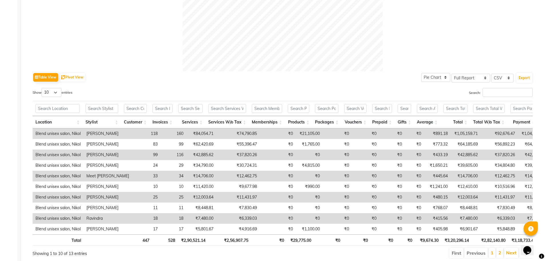
scroll to position [229, 0]
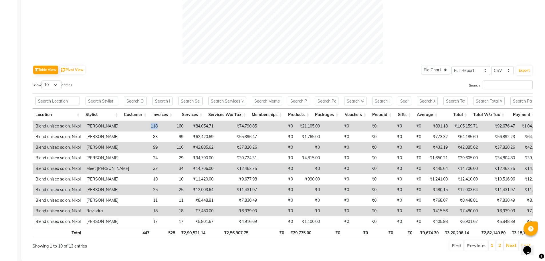
drag, startPoint x: 153, startPoint y: 124, endPoint x: 139, endPoint y: 125, distance: 13.5
click at [139, 125] on tr "Blend unisex salon, Nikol [PERSON_NAME] 118 160 ₹84,054.71 ₹74,790.85 ₹0 ₹21,10…" at bounding box center [345, 126] width 625 height 11
copy td "118"
drag, startPoint x: 205, startPoint y: 126, endPoint x: 183, endPoint y: 126, distance: 21.8
drag, startPoint x: 183, startPoint y: 126, endPoint x: 205, endPoint y: 124, distance: 22.6
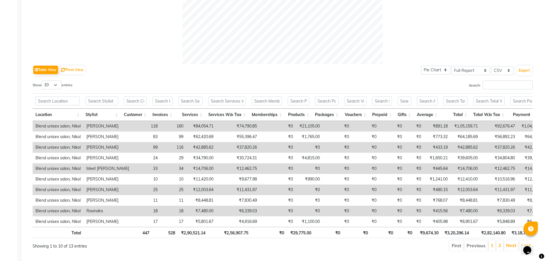
click at [205, 124] on td "₹84,054.71" at bounding box center [201, 126] width 30 height 11
drag, startPoint x: 205, startPoint y: 124, endPoint x: 183, endPoint y: 124, distance: 22.3
click at [186, 124] on td "₹84,054.71" at bounding box center [201, 126] width 30 height 11
copy td "₹84,054.71"
click at [253, 86] on div "Show 10 25 50 100 entries" at bounding box center [156, 85] width 246 height 11
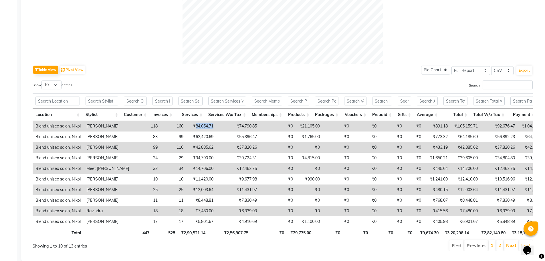
drag, startPoint x: 186, startPoint y: 124, endPoint x: 206, endPoint y: 122, distance: 19.8
click at [206, 122] on td "₹84,054.71" at bounding box center [201, 126] width 30 height 11
copy td "84,054.71"
drag, startPoint x: 291, startPoint y: 125, endPoint x: 312, endPoint y: 125, distance: 20.9
click at [312, 125] on td "₹21,105.00" at bounding box center [309, 126] width 27 height 11
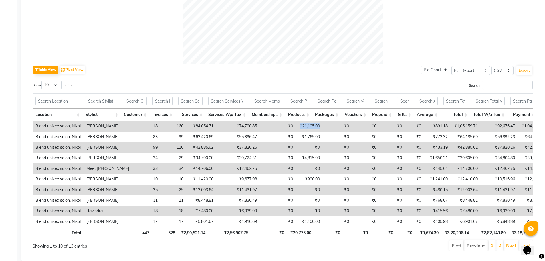
copy td "₹21,105.00"
drag, startPoint x: 140, startPoint y: 125, endPoint x: 156, endPoint y: 124, distance: 16.6
click at [156, 124] on tr "Blend unisex salon, Nikol [PERSON_NAME] 118 160 ₹84,054.71 ₹74,790.85 ₹0 ₹21,10…" at bounding box center [345, 126] width 625 height 11
copy td "118"
